Goal: Task Accomplishment & Management: Use online tool/utility

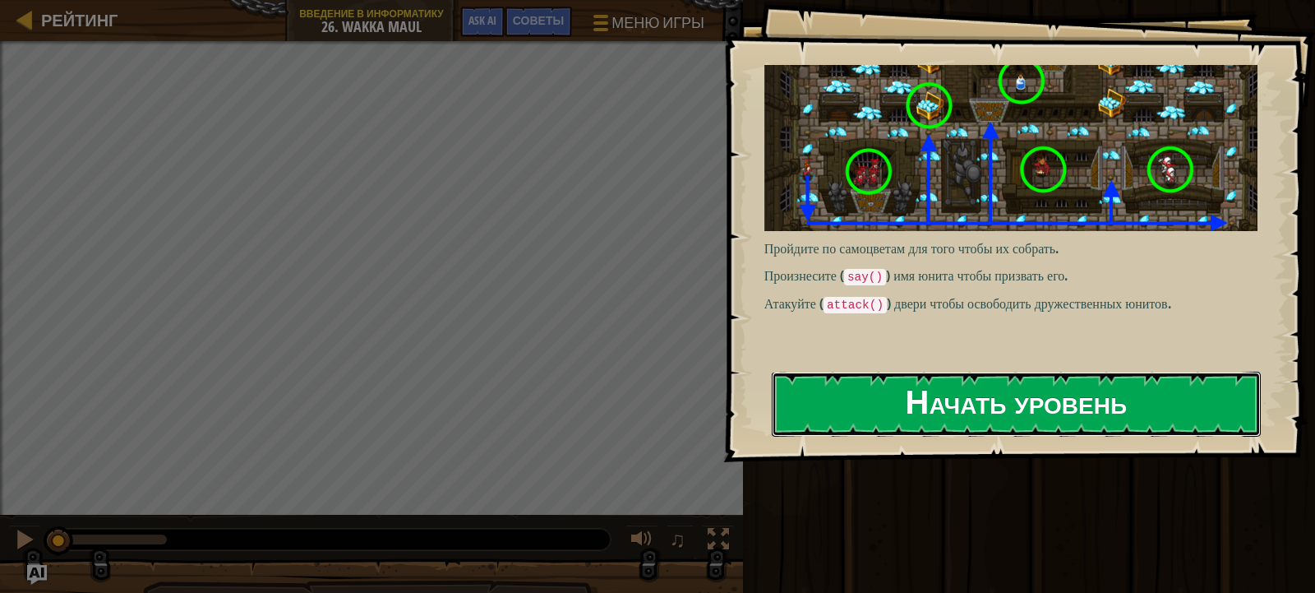
click at [889, 386] on button "Начать уровень" at bounding box center [1016, 403] width 489 height 65
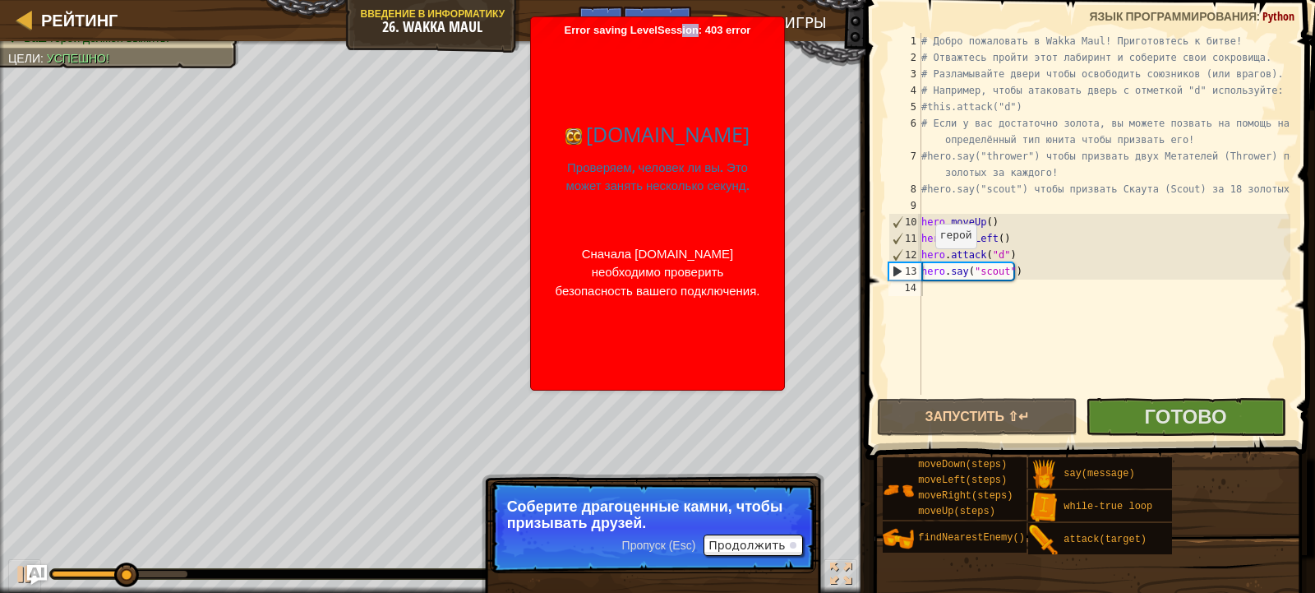
drag, startPoint x: 658, startPoint y: 27, endPoint x: 695, endPoint y: 27, distance: 37.0
click at [688, 28] on div "Error saving LevelSession: 403 error Just a moment... codecombat.com Проверяем,…" at bounding box center [657, 203] width 253 height 372
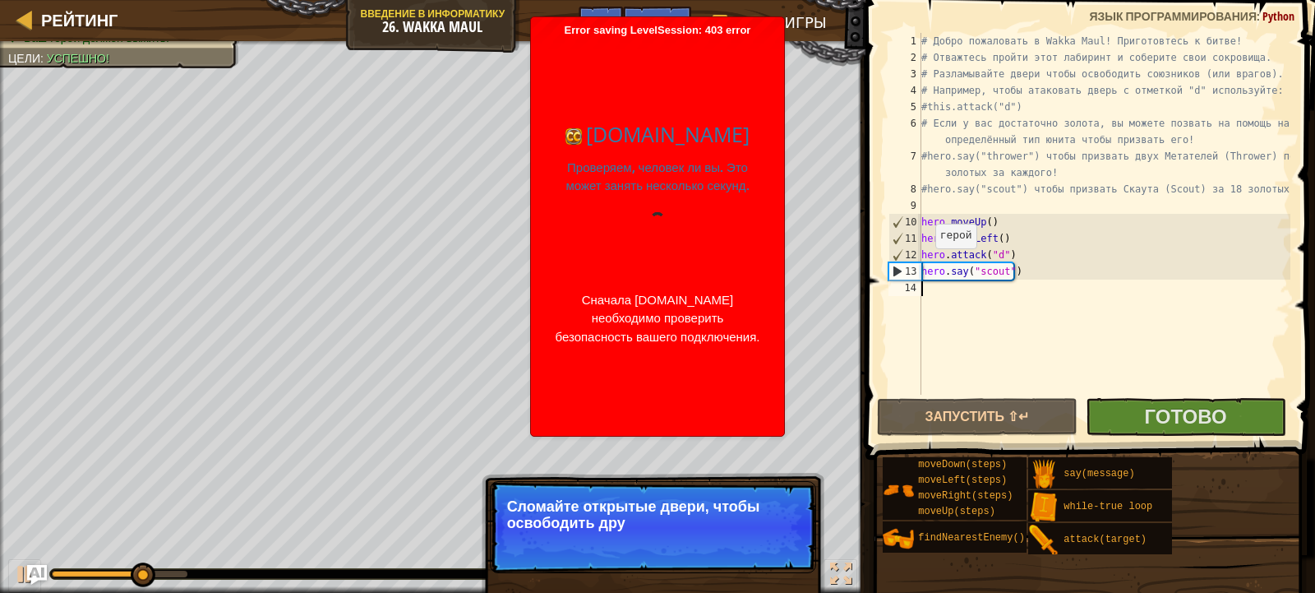
click at [571, 90] on div "codecombat.com Проверяем, человек ли вы. Это может занять несколько секунд. Сна…" at bounding box center [657, 232] width 237 height 391
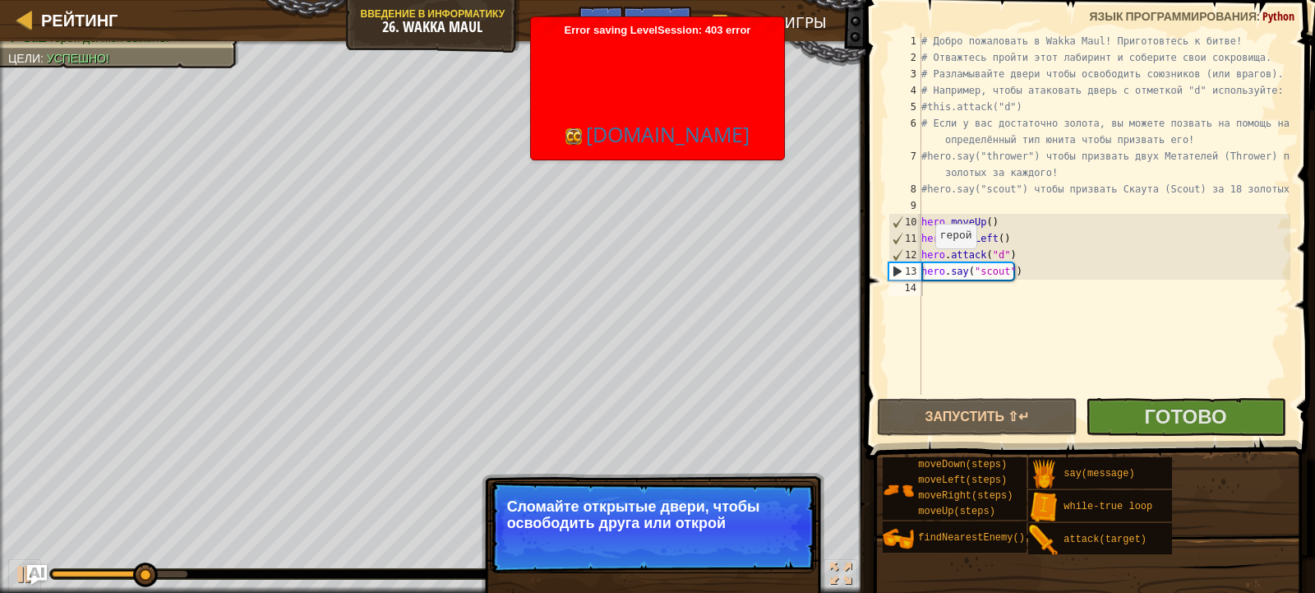
click at [574, 94] on div "codecombat.com Проверяем, человек ли вы. Это может занять несколько секунд. Сна…" at bounding box center [657, 232] width 237 height 391
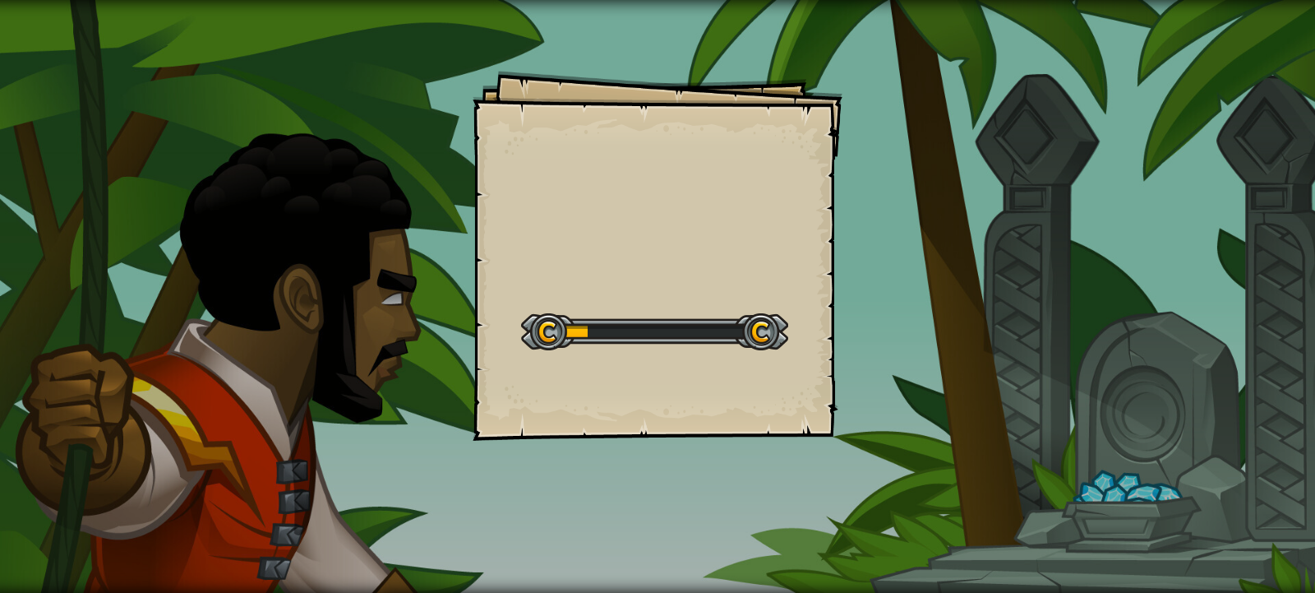
click at [474, 38] on div "Goals Start Level Ошибка загрузки с сервера Чтобы пройти этот уровень, нужна по…" at bounding box center [657, 296] width 1315 height 593
drag, startPoint x: 474, startPoint y: 38, endPoint x: 1007, endPoint y: 375, distance: 630.2
click at [988, 145] on div "Goals Start Level Ошибка загрузки с сервера Чтобы пройти этот уровень, нужна по…" at bounding box center [657, 296] width 1315 height 593
drag, startPoint x: 1007, startPoint y: 375, endPoint x: 1314, endPoint y: 52, distance: 445.8
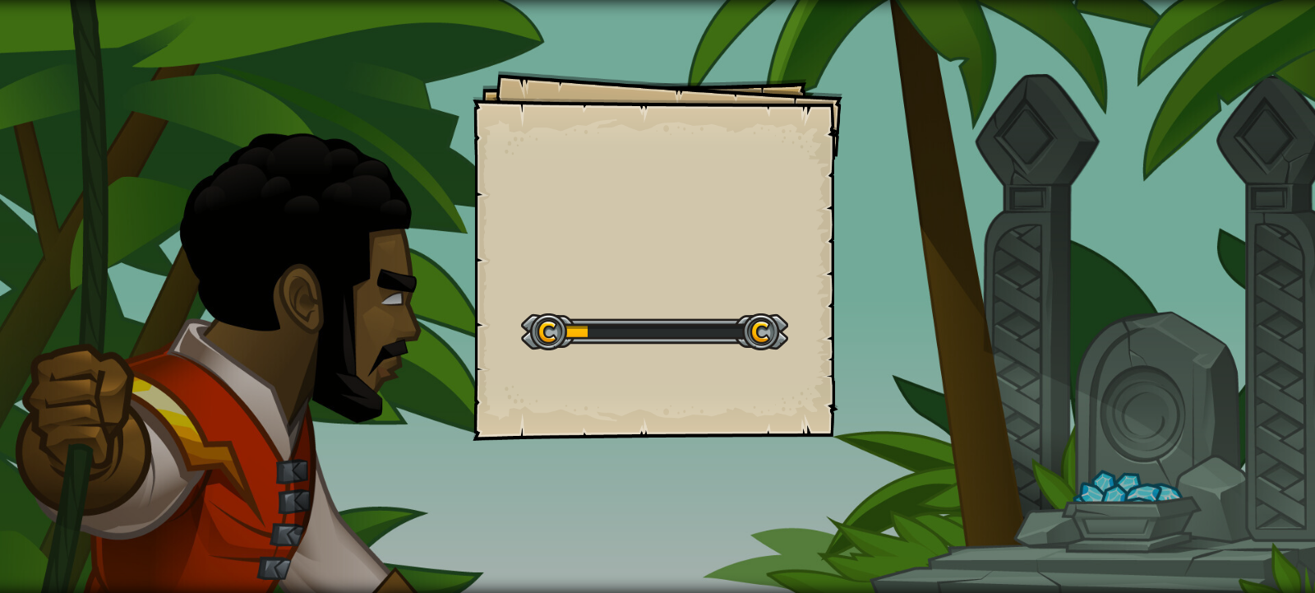
click at [1237, 224] on div "Goals Start Level Ошибка загрузки с сервера Чтобы пройти этот уровень, нужна по…" at bounding box center [657, 296] width 1315 height 593
click at [659, 329] on div at bounding box center [654, 331] width 267 height 37
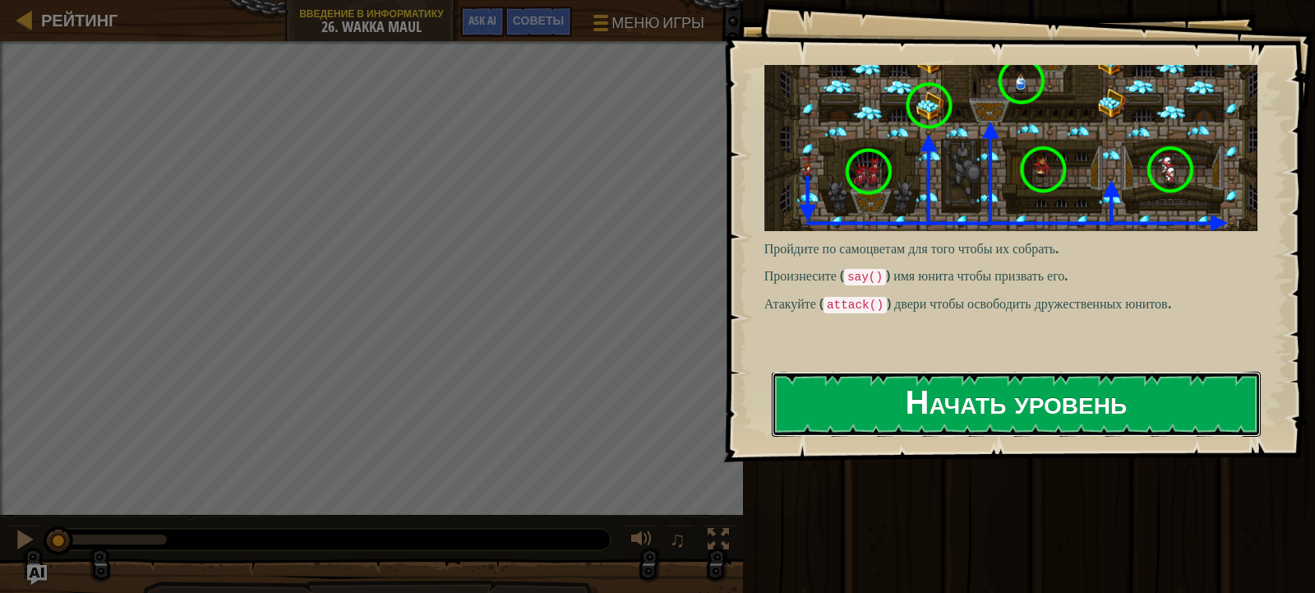
drag, startPoint x: 862, startPoint y: 404, endPoint x: 879, endPoint y: 388, distance: 23.3
click at [862, 404] on button "Начать уровень" at bounding box center [1016, 403] width 489 height 65
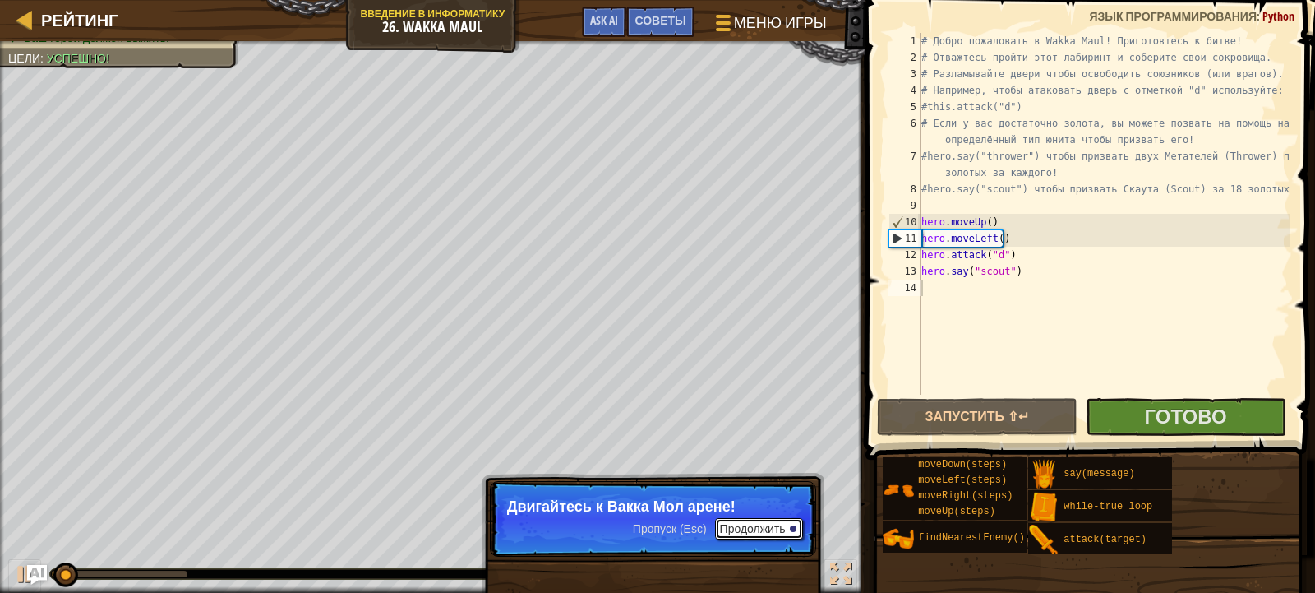
click at [734, 528] on button "Продолжить" at bounding box center [759, 528] width 88 height 21
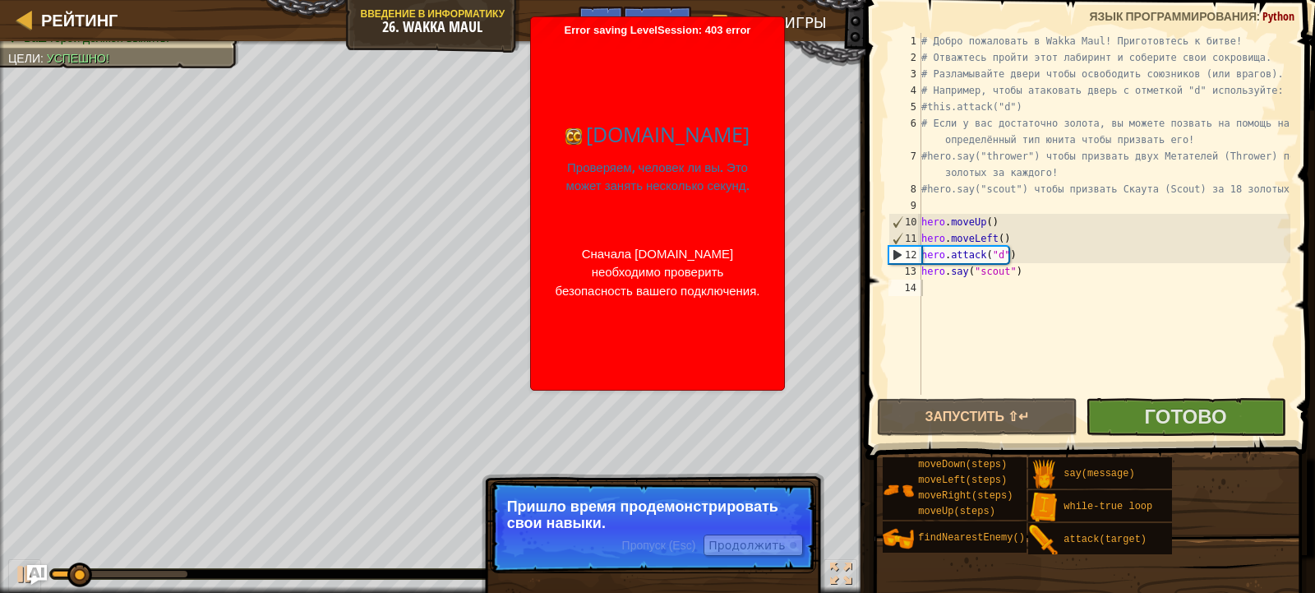
click at [753, 527] on p "Пришло время продемонстрировать свои навыки." at bounding box center [653, 514] width 292 height 33
